Goal: Information Seeking & Learning: Check status

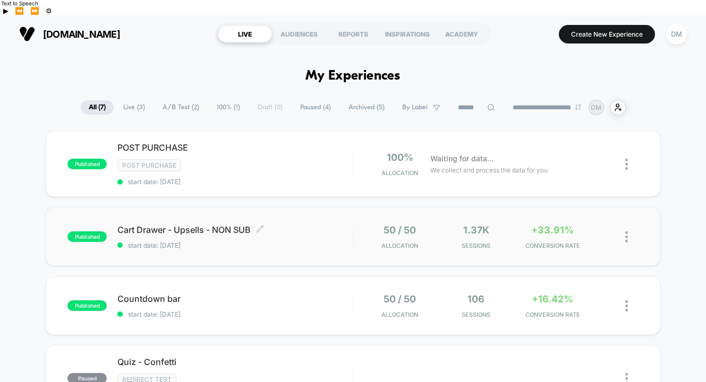
click at [310, 225] on div "Cart Drawer - Upsells - NON SUB Click to edit experience details Click to edit …" at bounding box center [234, 237] width 235 height 25
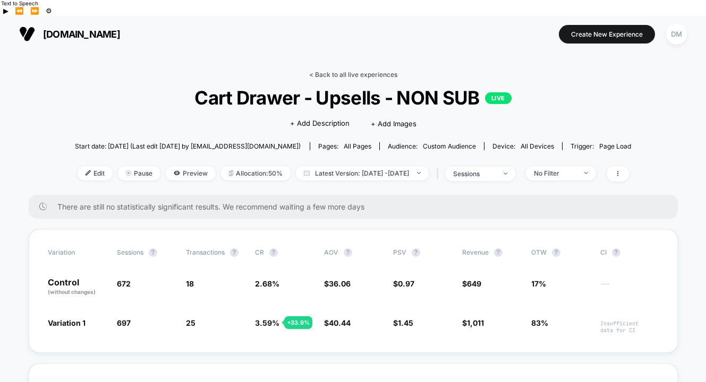
click at [334, 71] on link "< Back to all live experiences" at bounding box center [353, 75] width 88 height 8
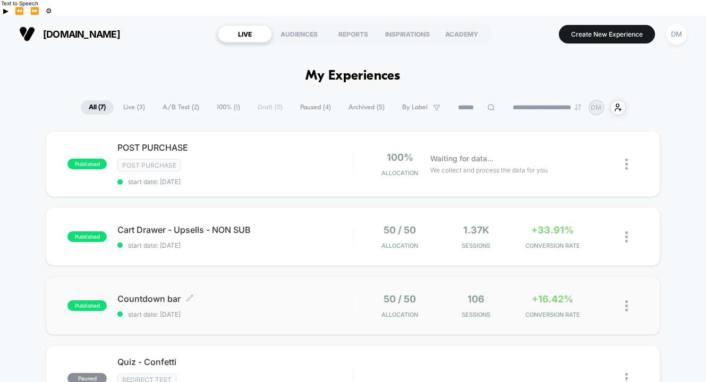
click at [314, 311] on span "start date: [DATE]" at bounding box center [234, 315] width 235 height 8
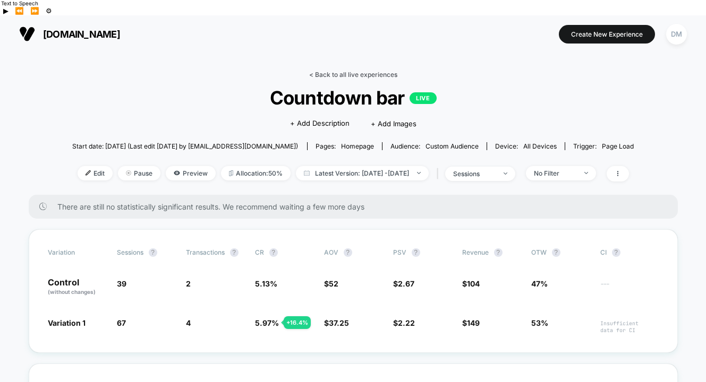
click at [356, 71] on link "< Back to all live experiences" at bounding box center [353, 75] width 88 height 8
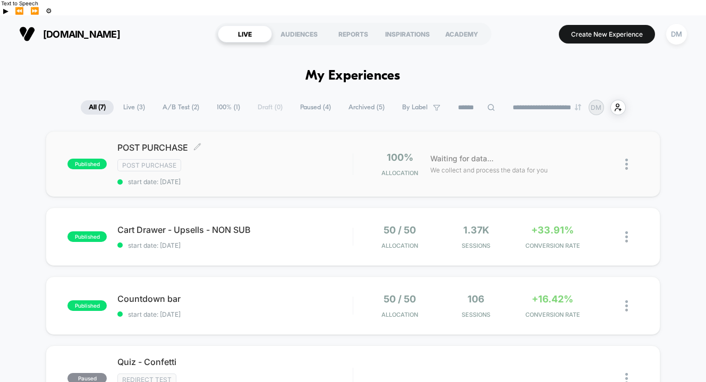
click at [315, 159] on div "Post Purchase" at bounding box center [234, 165] width 235 height 12
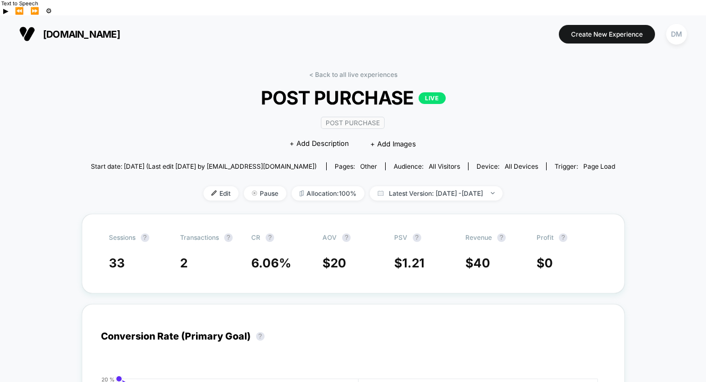
click at [325, 71] on link "< Back to all live experiences" at bounding box center [353, 75] width 88 height 8
